Goal: Entertainment & Leisure: Consume media (video, audio)

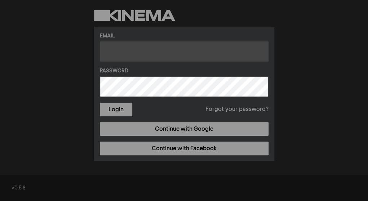
click at [140, 45] on input "text" at bounding box center [184, 51] width 169 height 20
type input "fashiontextiles.fos@soton.ac.uk"
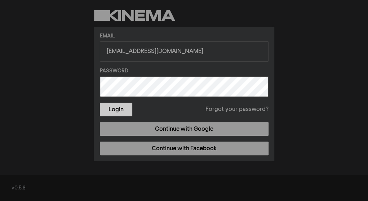
click at [119, 107] on button "Login" at bounding box center [116, 110] width 32 height 14
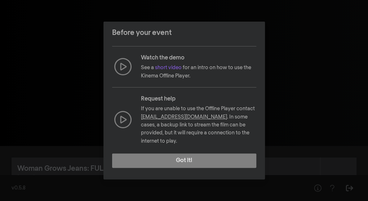
scroll to position [80, 0]
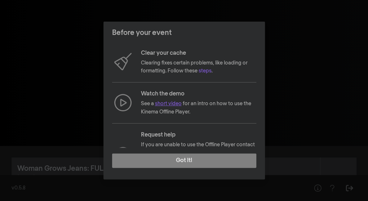
click at [179, 105] on link "short video" at bounding box center [168, 103] width 27 height 5
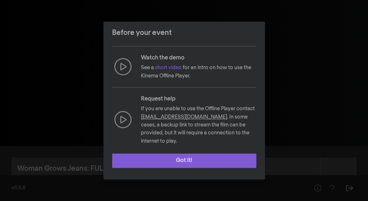
click at [195, 155] on button "Got it!" at bounding box center [184, 161] width 144 height 14
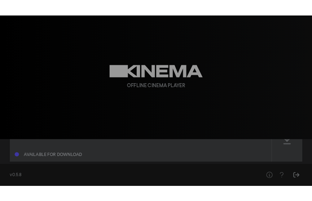
scroll to position [0, 0]
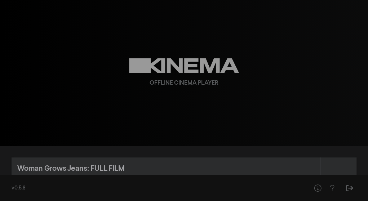
drag, startPoint x: 83, startPoint y: 166, endPoint x: 73, endPoint y: 168, distance: 10.5
click at [73, 168] on div "Woman Grows Jeans: FULL FILM" at bounding box center [70, 168] width 107 height 11
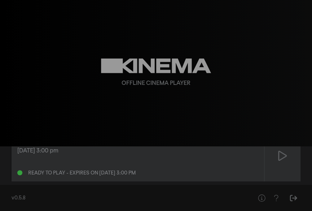
scroll to position [27, 0]
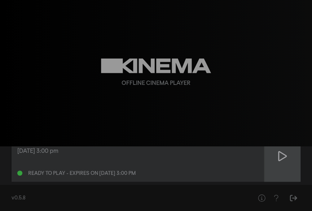
click at [286, 158] on icon at bounding box center [282, 156] width 9 height 12
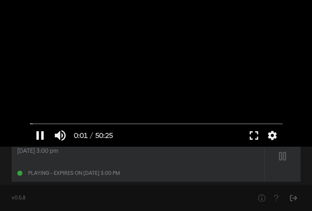
click at [37, 134] on button "pause" at bounding box center [40, 135] width 20 height 22
type input "1.920319"
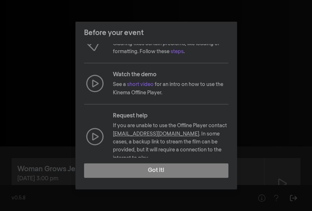
scroll to position [107, 0]
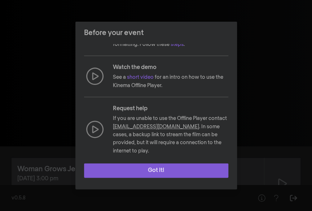
click at [168, 168] on button "Got it!" at bounding box center [156, 170] width 144 height 14
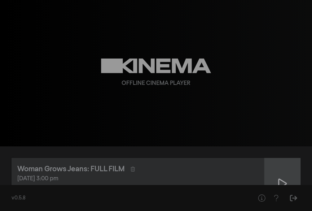
click at [281, 183] on icon at bounding box center [282, 183] width 9 height 12
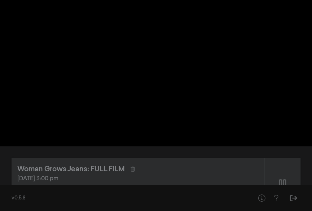
type input "0.183416"
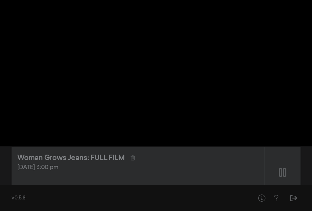
scroll to position [0, 0]
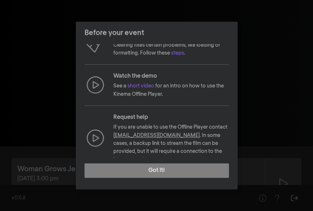
scroll to position [107, 0]
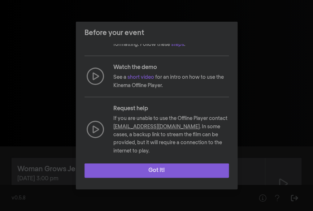
click at [168, 172] on button "Got it!" at bounding box center [156, 170] width 144 height 14
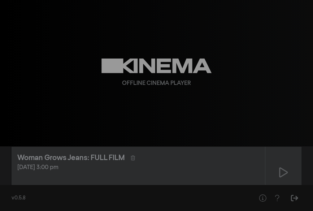
scroll to position [0, 0]
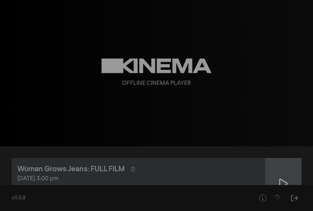
click at [286, 174] on div at bounding box center [283, 183] width 36 height 51
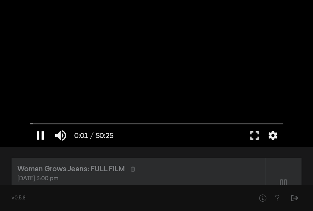
click at [43, 135] on button "pause" at bounding box center [40, 135] width 20 height 22
type input "2.158224"
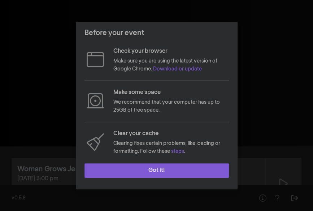
drag, startPoint x: 154, startPoint y: 170, endPoint x: 150, endPoint y: 167, distance: 4.9
click at [154, 170] on button "Got it!" at bounding box center [156, 170] width 144 height 14
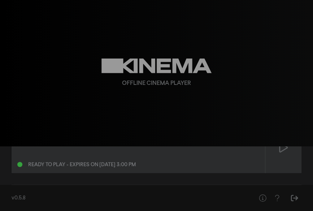
scroll to position [33, 0]
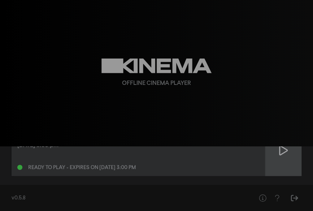
click at [291, 153] on div at bounding box center [283, 149] width 36 height 51
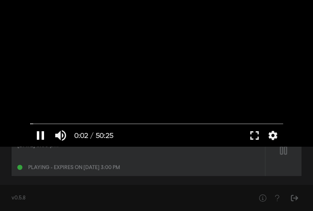
click at [35, 130] on button "pause" at bounding box center [40, 135] width 20 height 22
type input "2.651787"
click at [254, 137] on button "fullscreen" at bounding box center [254, 135] width 20 height 22
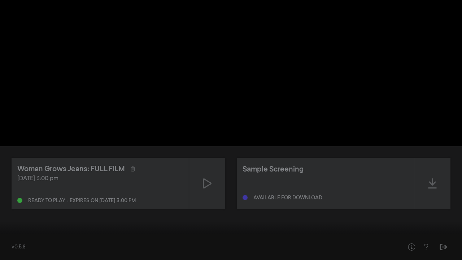
click at [312, 210] on button "fullscreen_exit" at bounding box center [429, 249] width 20 height 22
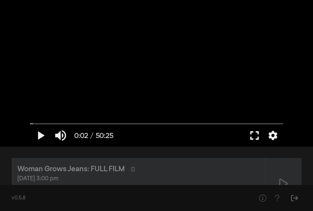
drag, startPoint x: 254, startPoint y: 139, endPoint x: 370, endPoint y: 170, distance: 120.3
click at [254, 139] on button "fullscreen" at bounding box center [254, 135] width 20 height 22
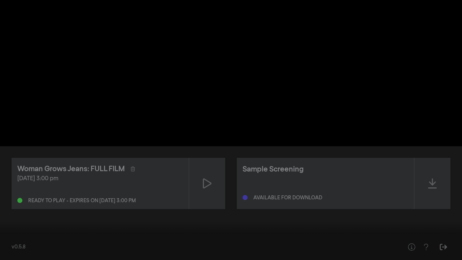
click at [17, 210] on button "play_arrow" at bounding box center [14, 249] width 20 height 22
click at [16, 210] on button "pause" at bounding box center [14, 249] width 20 height 22
drag, startPoint x: 4, startPoint y: 239, endPoint x: 0, endPoint y: 237, distance: 4.8
type input "0"
click at [4, 210] on input "Seek" at bounding box center [231, 237] width 454 height 4
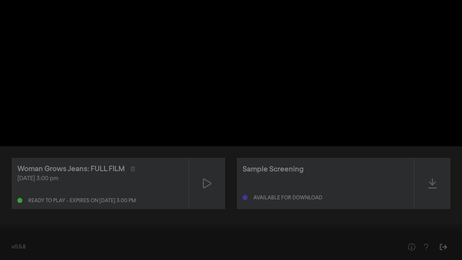
click at [312, 210] on button "fullscreen_exit" at bounding box center [429, 249] width 20 height 22
